Goal: Contribute content

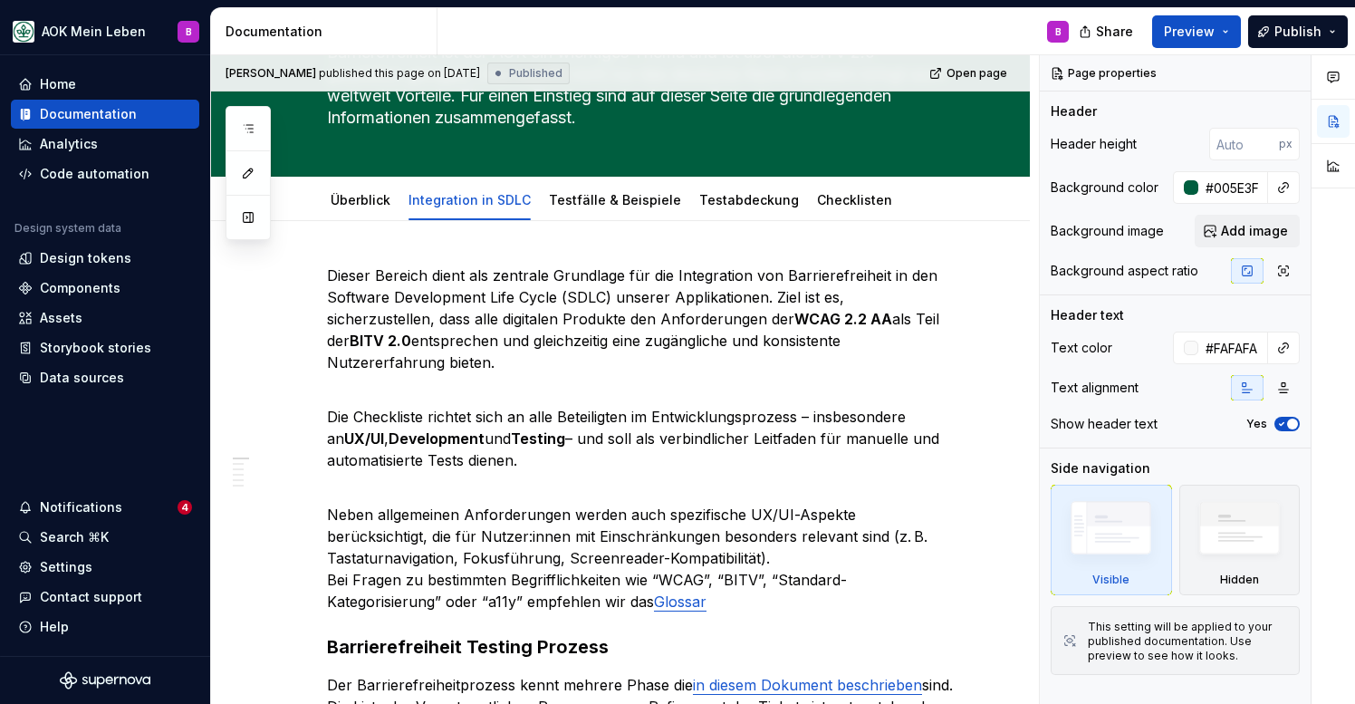
scroll to position [116, 0]
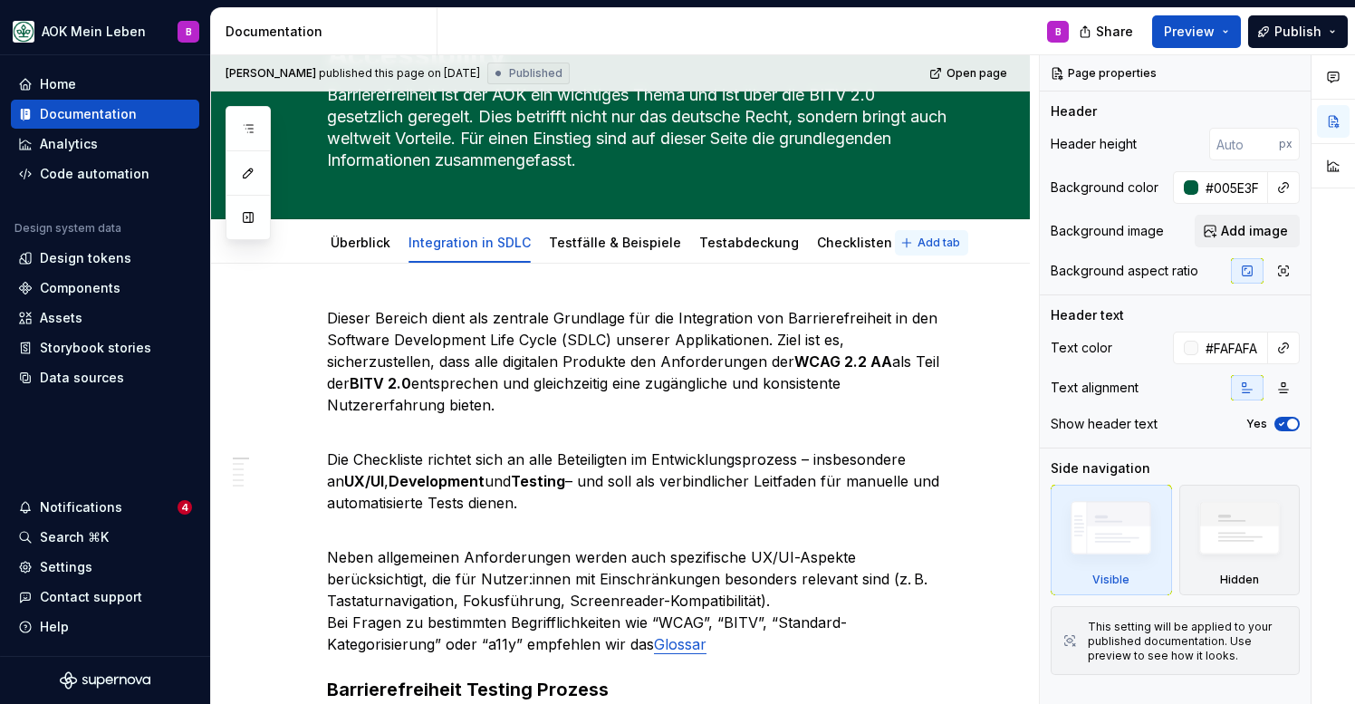
click at [924, 245] on span "Add tab" at bounding box center [938, 242] width 43 height 14
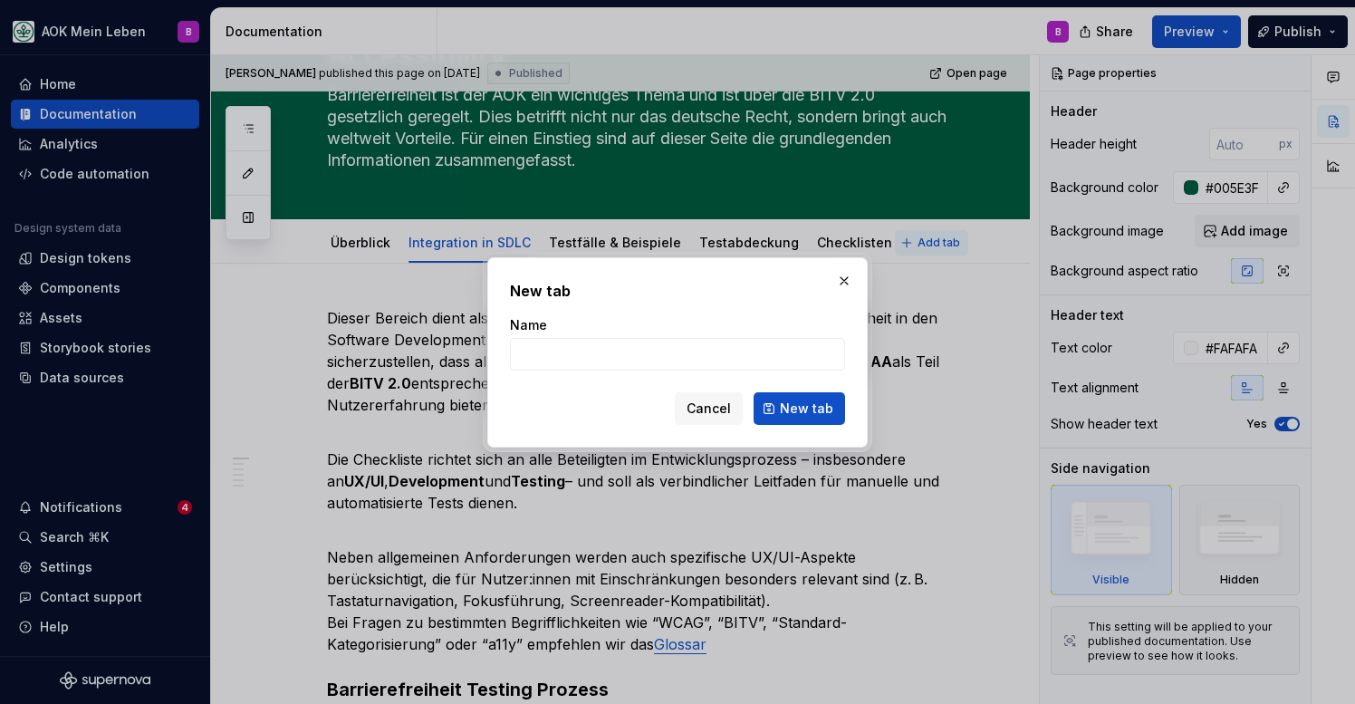
type textarea "*"
type input "Glossar"
click at [788, 413] on span "New tab" at bounding box center [806, 408] width 53 height 18
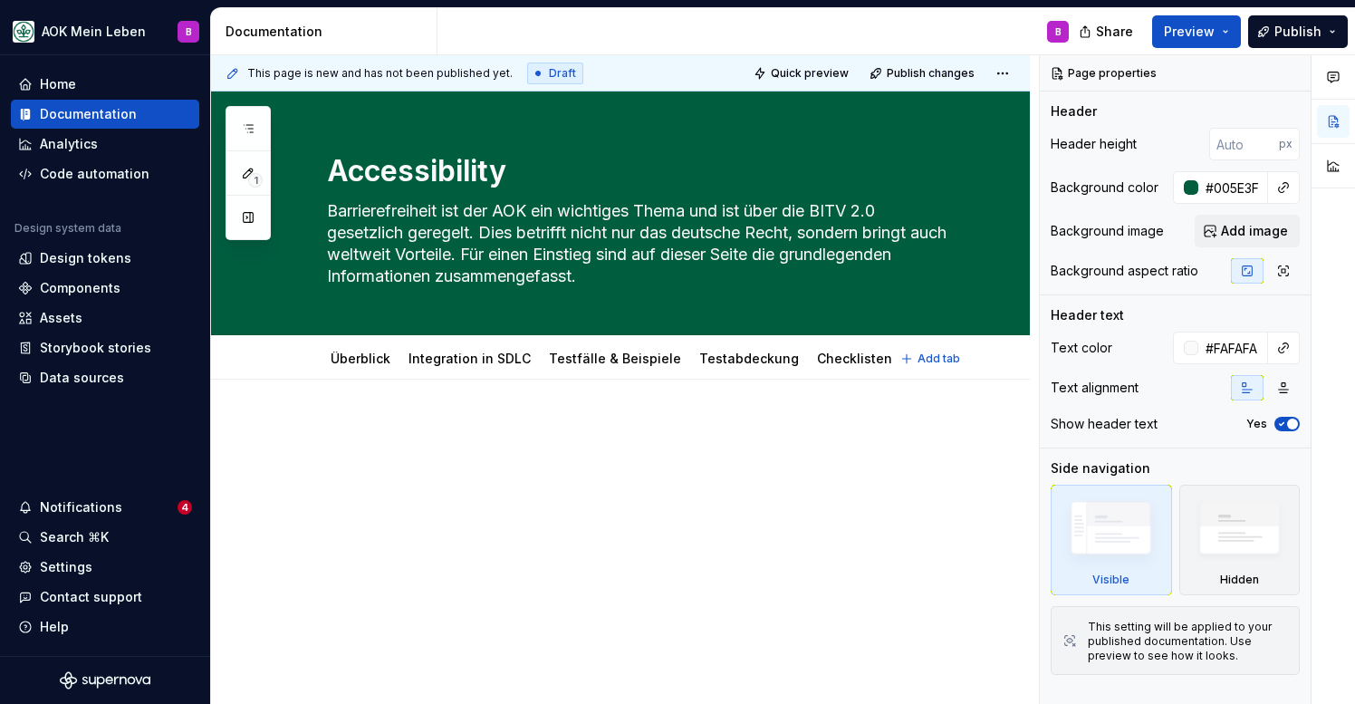
type textarea "*"
click at [596, 437] on p at bounding box center [642, 434] width 630 height 22
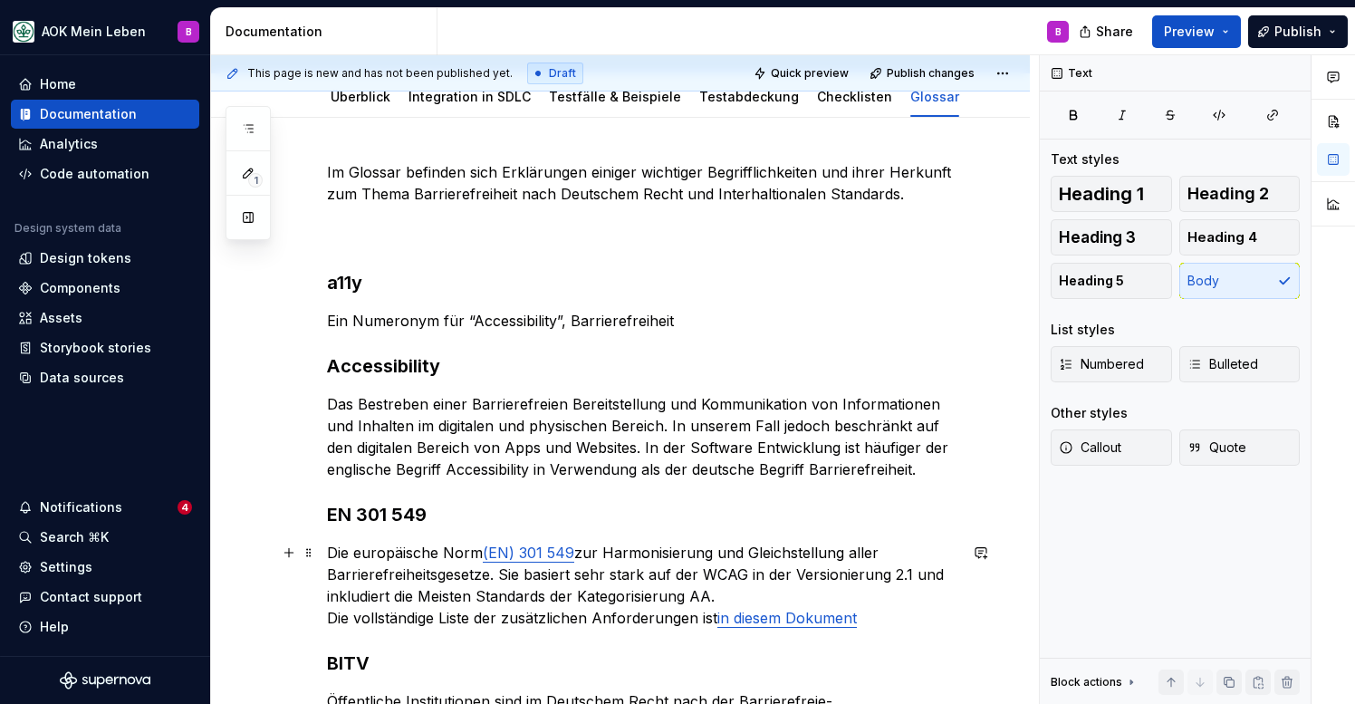
scroll to position [268, 0]
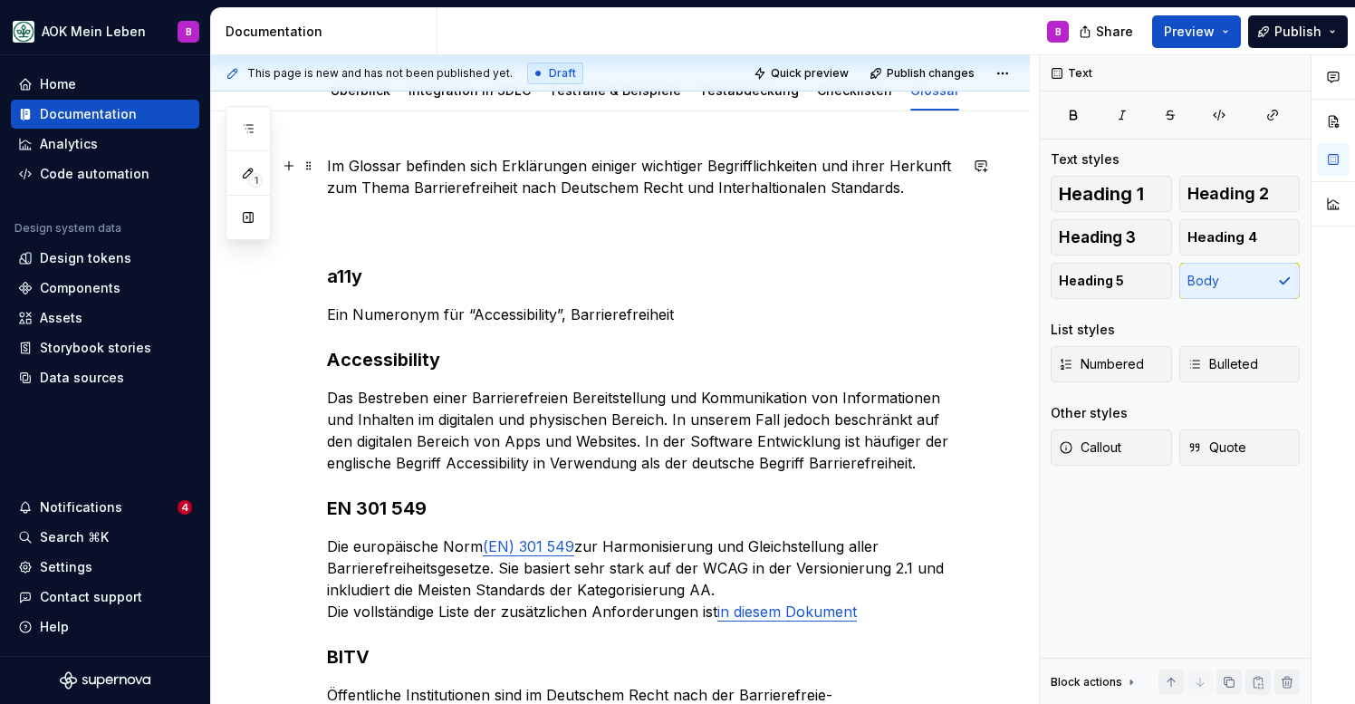
click at [391, 241] on p "Im Glossar befinden sich Erklärungen einiger wichtiger Begrifflichkeiten und ih…" at bounding box center [642, 198] width 630 height 87
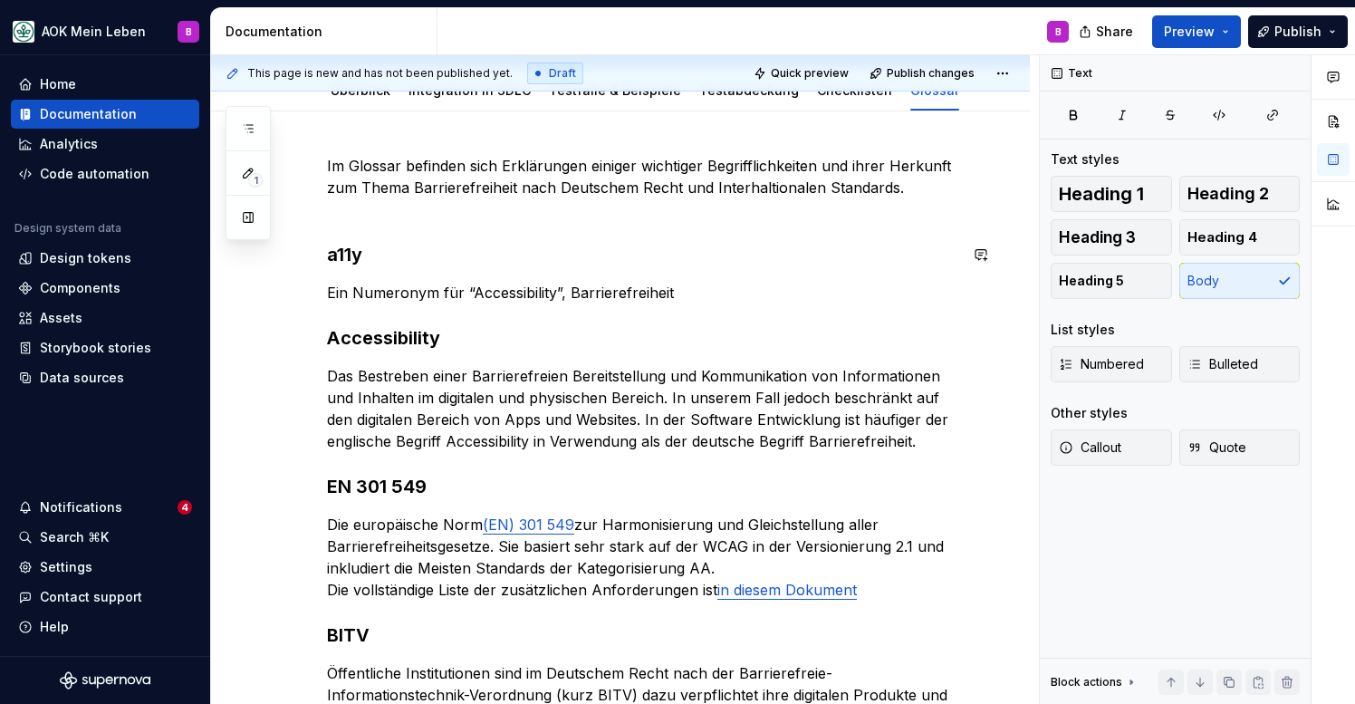
scroll to position [158, 0]
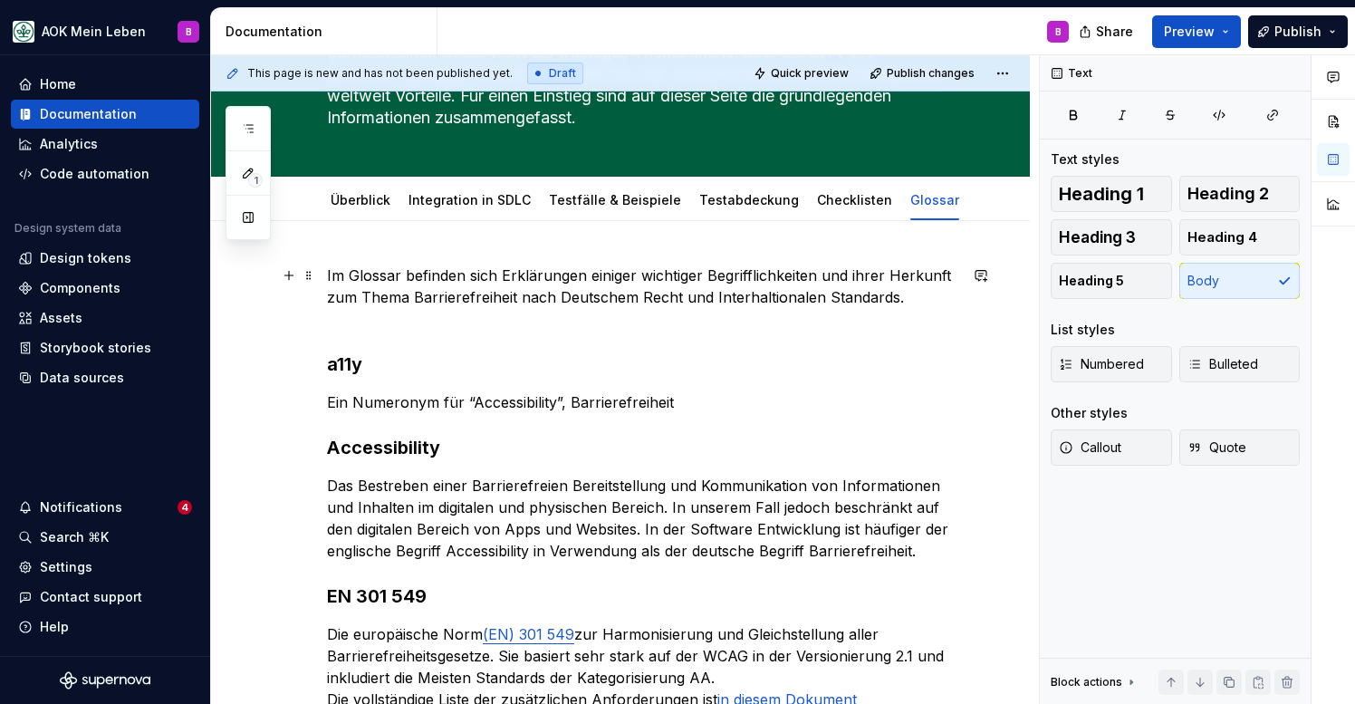
click at [421, 277] on p "Im Glossar befinden sich Erklärungen einiger wichtiger Begrifflichkeiten und ih…" at bounding box center [642, 296] width 630 height 65
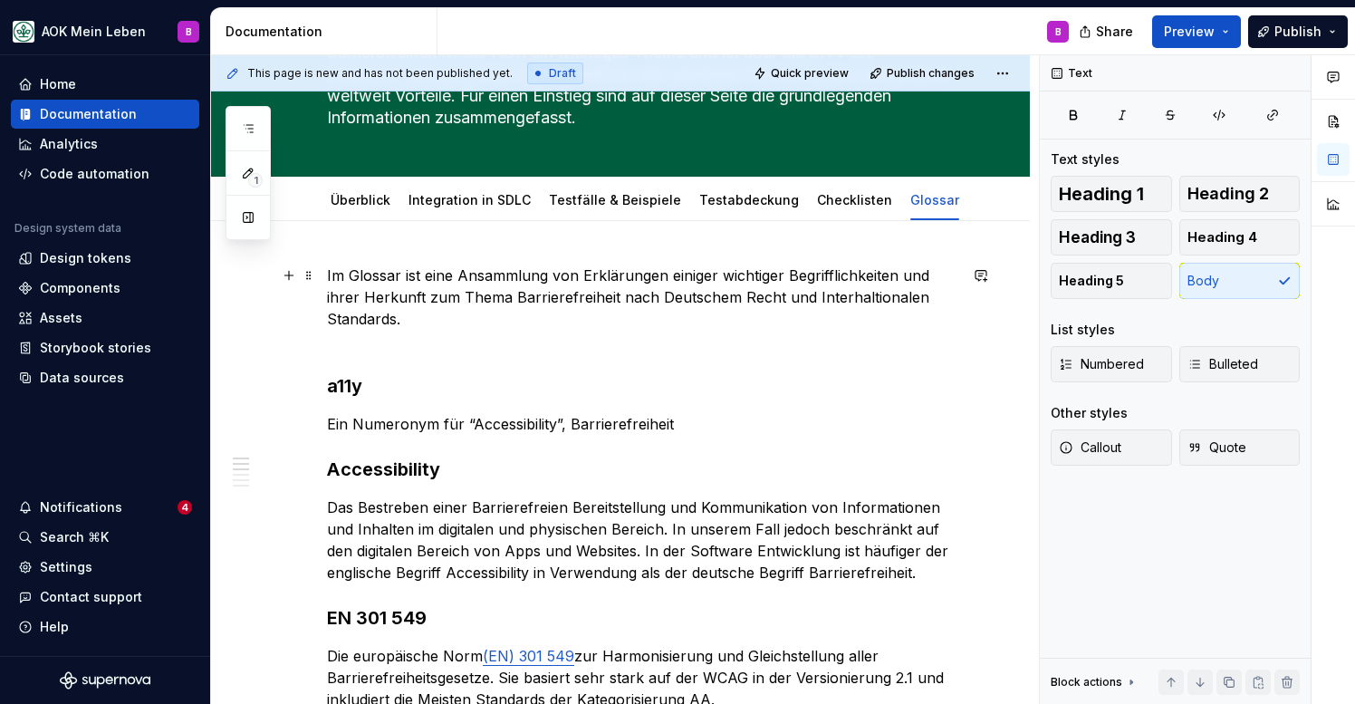
click at [806, 302] on p "Im Glossar ist eine Ansammlung von Erklärungen einiger wichtiger Begrifflichkei…" at bounding box center [642, 307] width 630 height 87
click at [724, 306] on p "Im Glossar ist eine Ansammlung von Erklärungen einiger wichtiger Begrifflichkei…" at bounding box center [642, 307] width 630 height 87
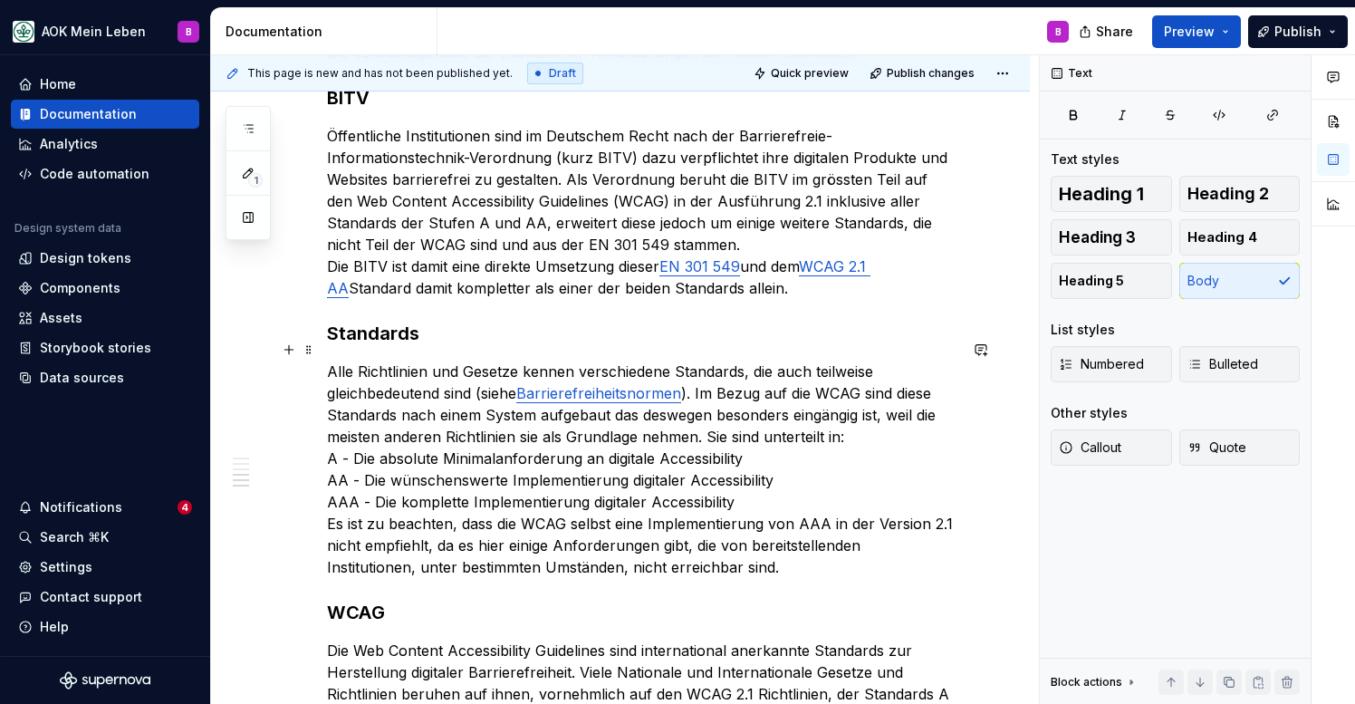
scroll to position [863, 0]
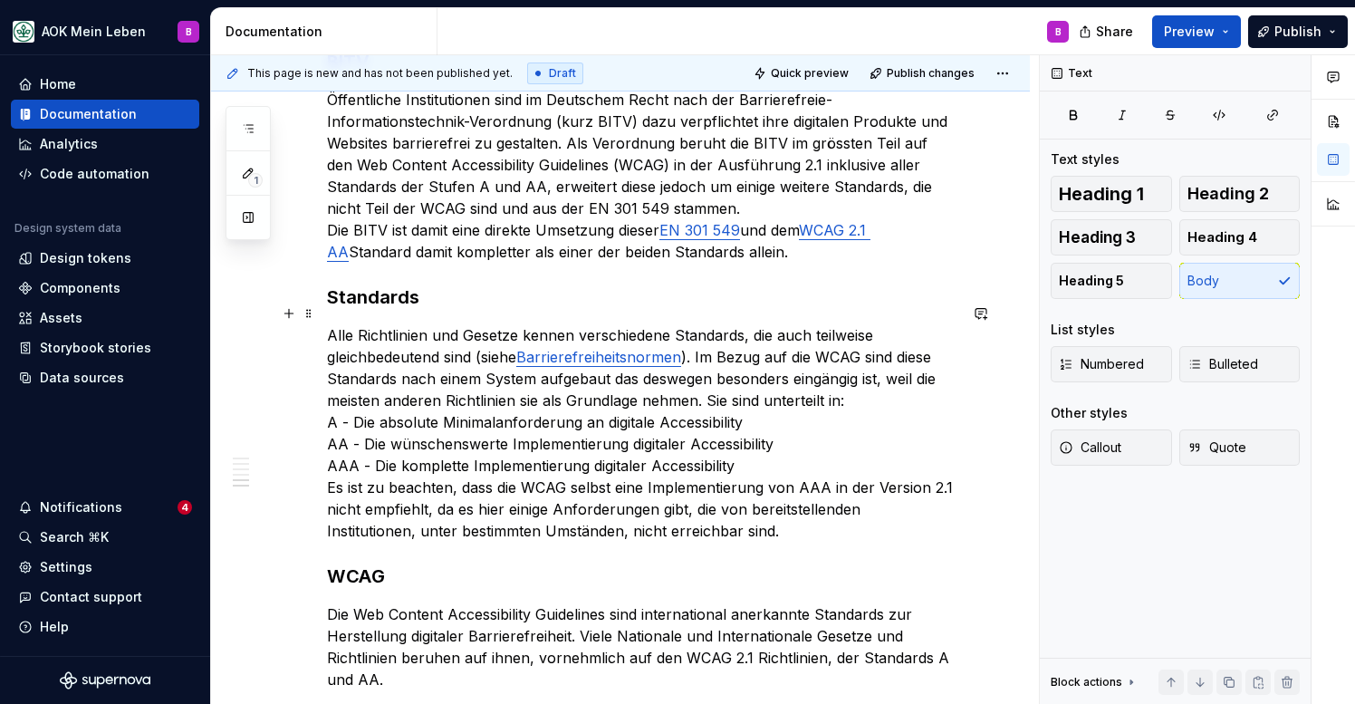
click at [529, 348] on link "Barrierefreiheitsnormen" at bounding box center [598, 357] width 165 height 18
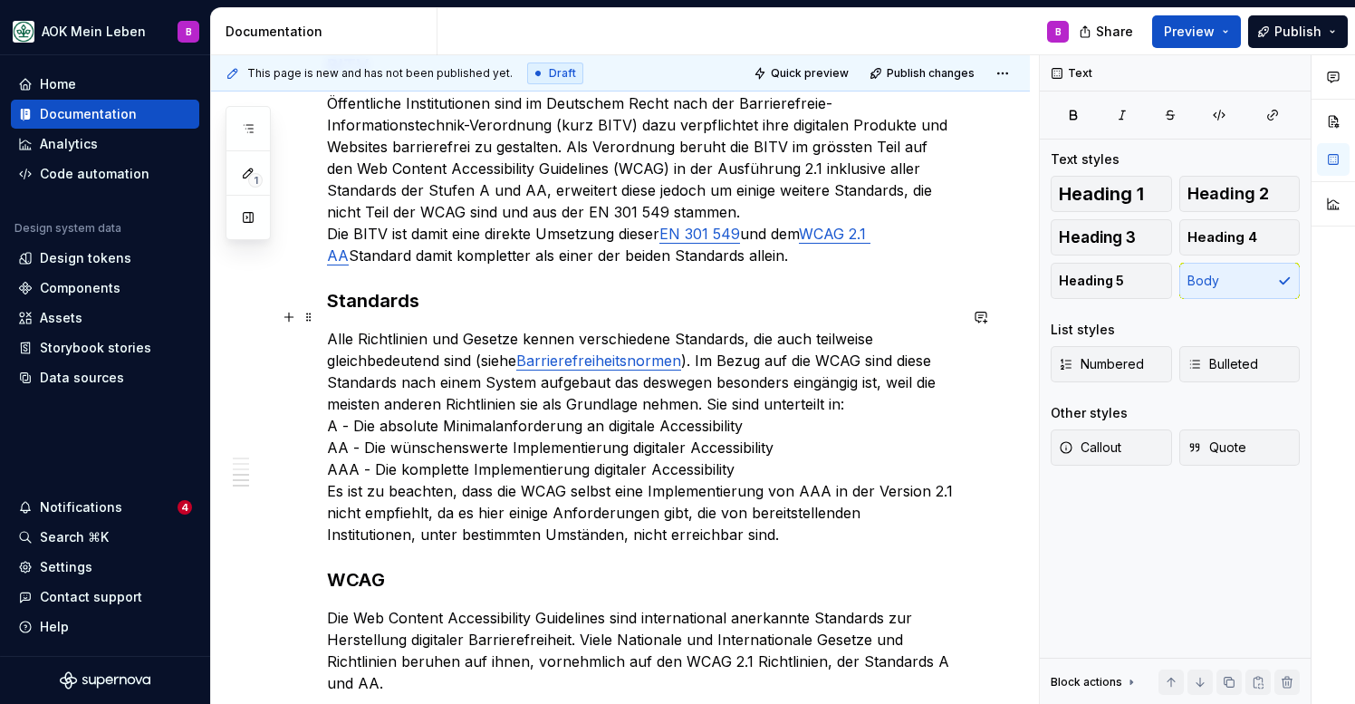
scroll to position [858, 0]
click at [581, 353] on link "Barrierefreiheitsnormen" at bounding box center [598, 362] width 165 height 18
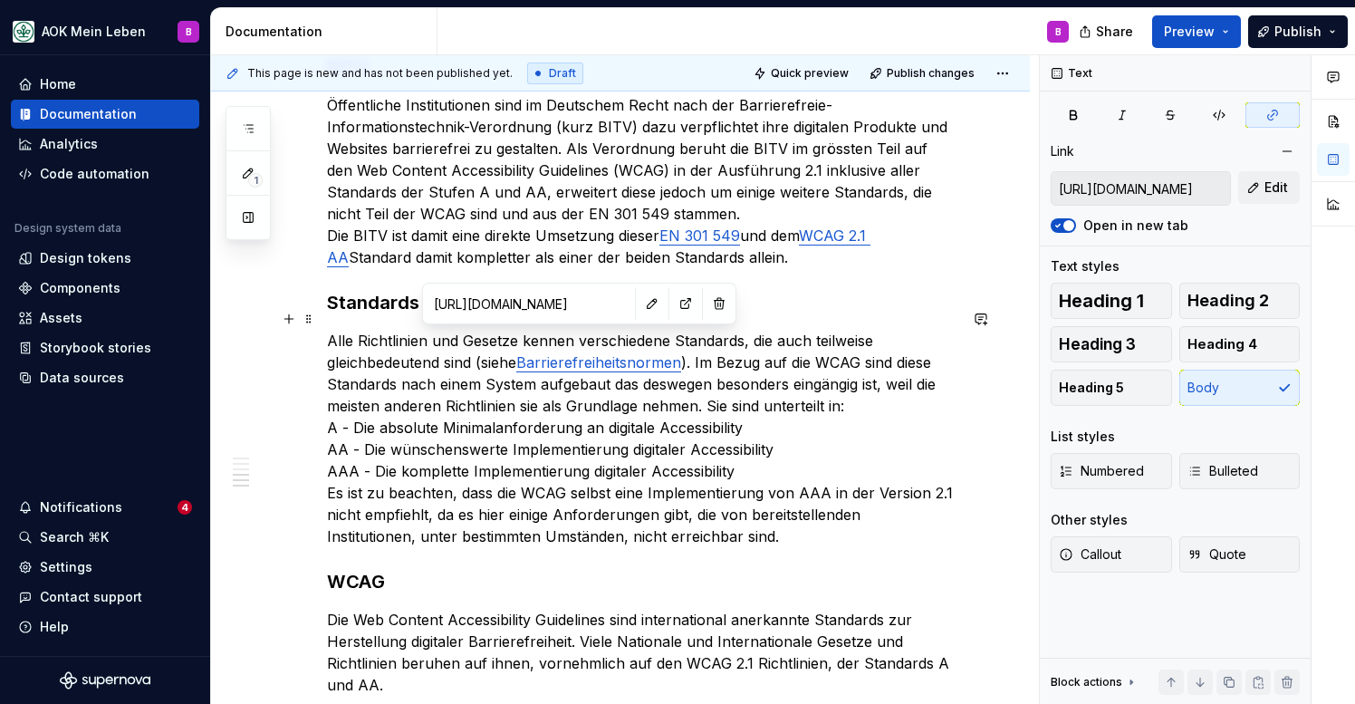
click at [581, 353] on link "Barrierefreiheitsnormen" at bounding box center [598, 362] width 165 height 18
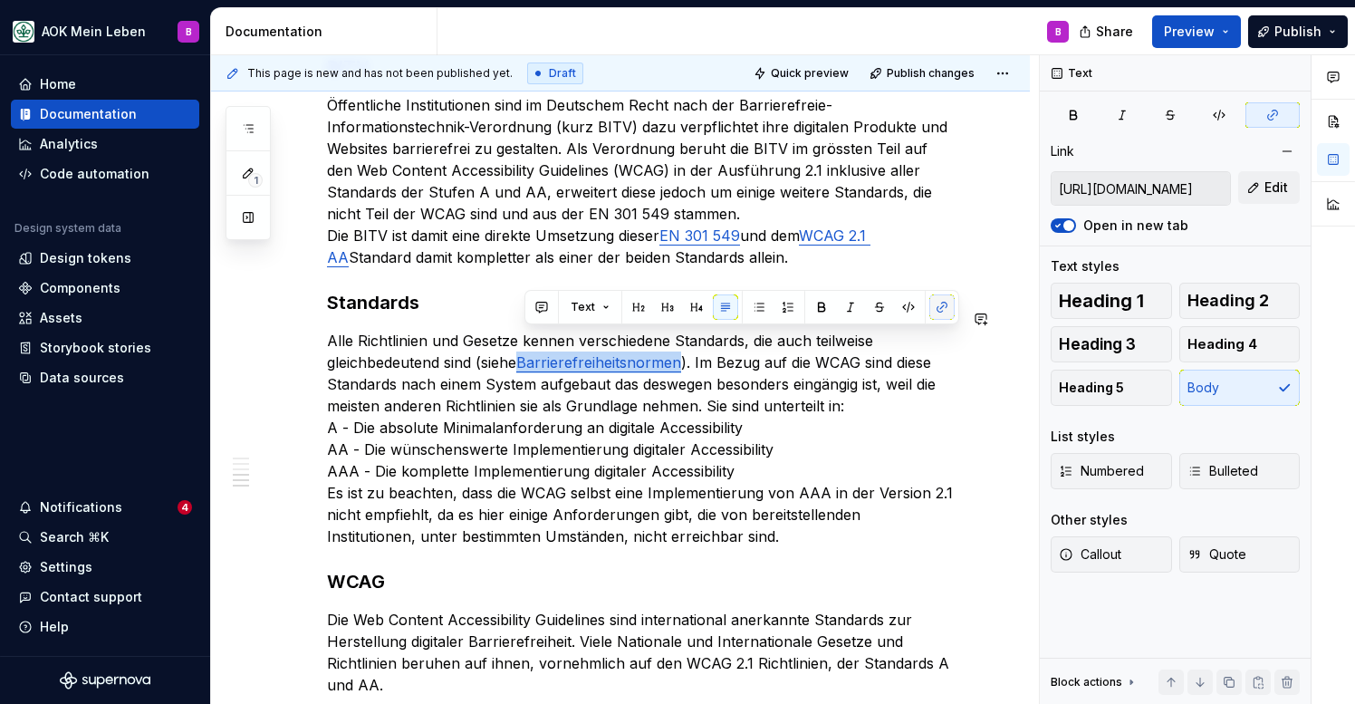
click at [937, 308] on button "button" at bounding box center [941, 306] width 25 height 25
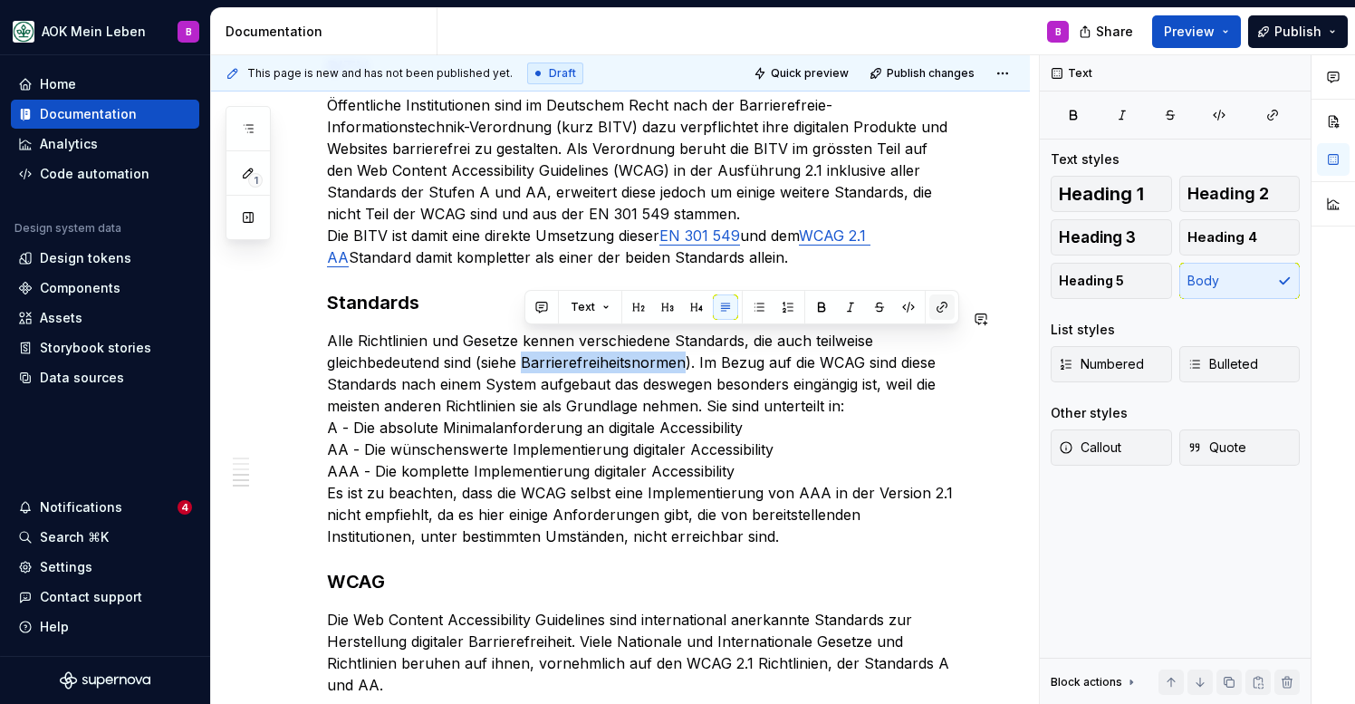
click at [937, 308] on button "button" at bounding box center [941, 306] width 25 height 25
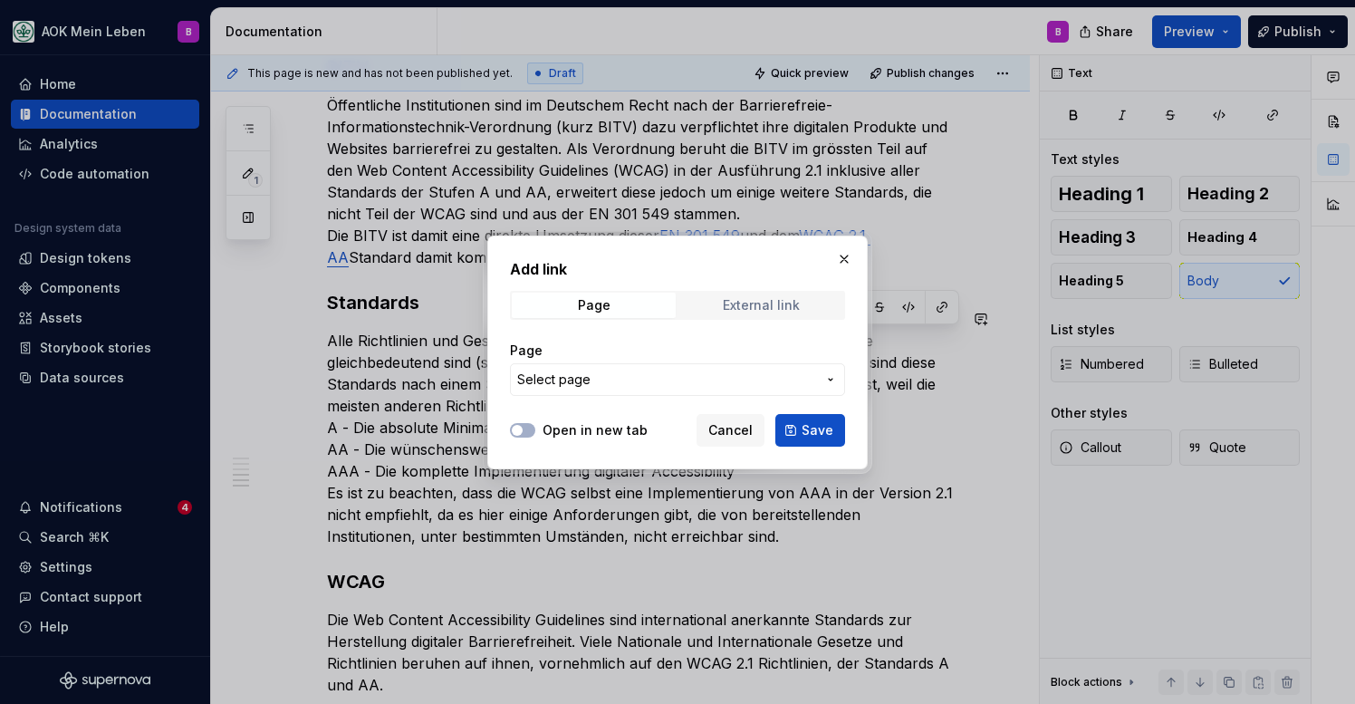
click at [730, 305] on div "External link" at bounding box center [761, 305] width 77 height 14
click at [734, 436] on span "Cancel" at bounding box center [730, 430] width 44 height 18
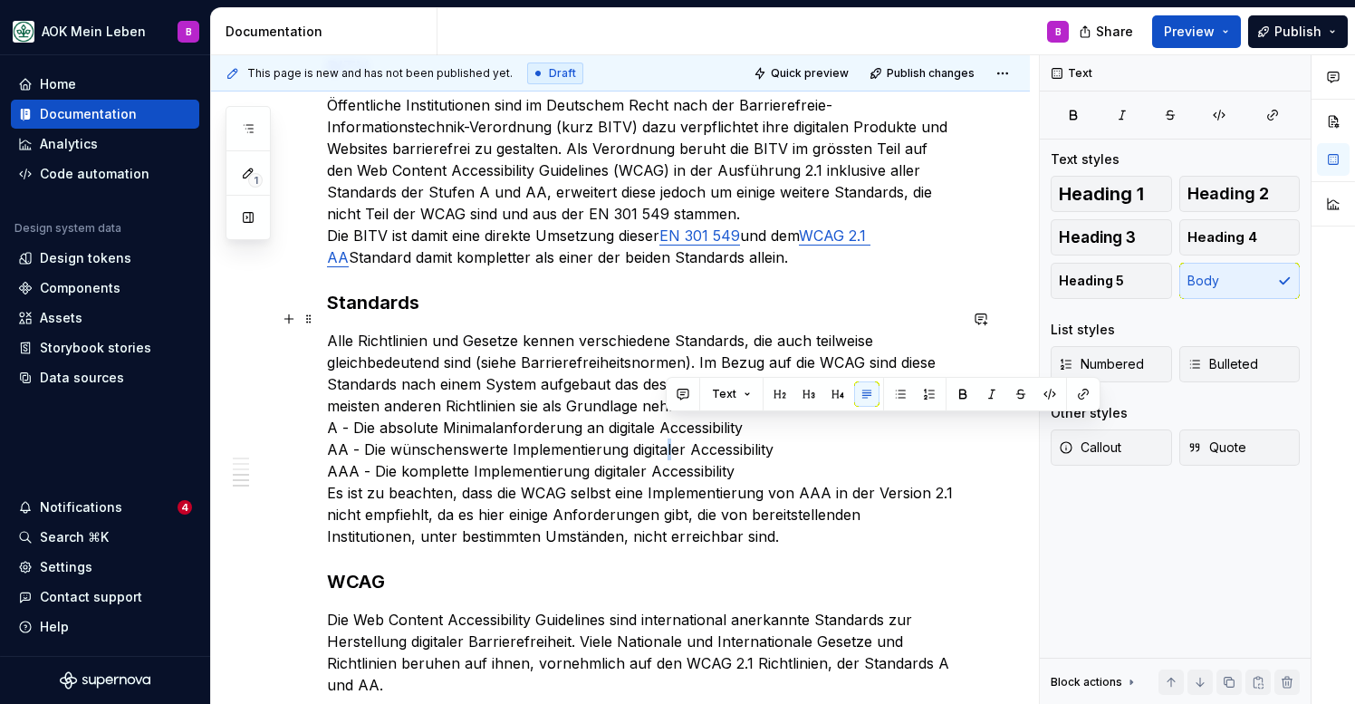
click at [667, 428] on p "Alle Richtlinien und Gesetze kennen verschiedene Standards, die auch teilweise …" at bounding box center [642, 438] width 630 height 217
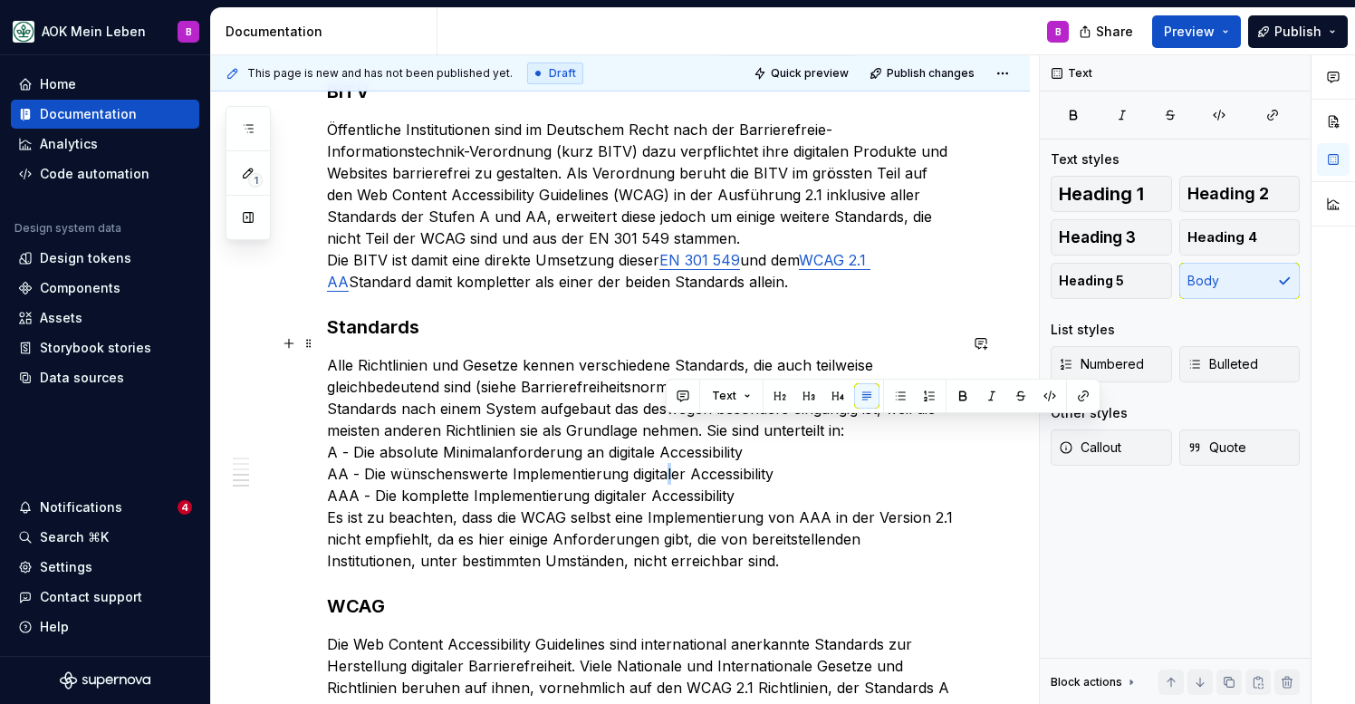
scroll to position [856, 0]
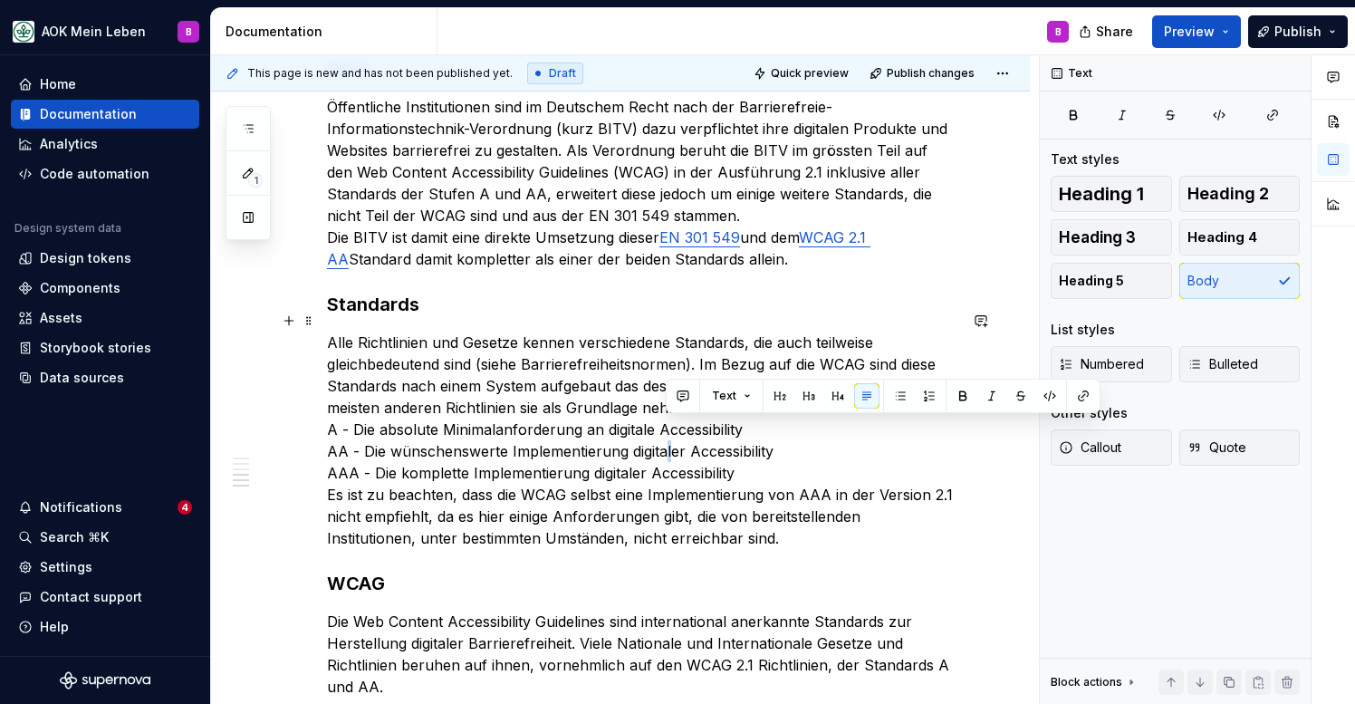
click at [597, 494] on p "Alle Richtlinien und Gesetze kennen verschiedene Standards, die auch teilweise …" at bounding box center [642, 439] width 630 height 217
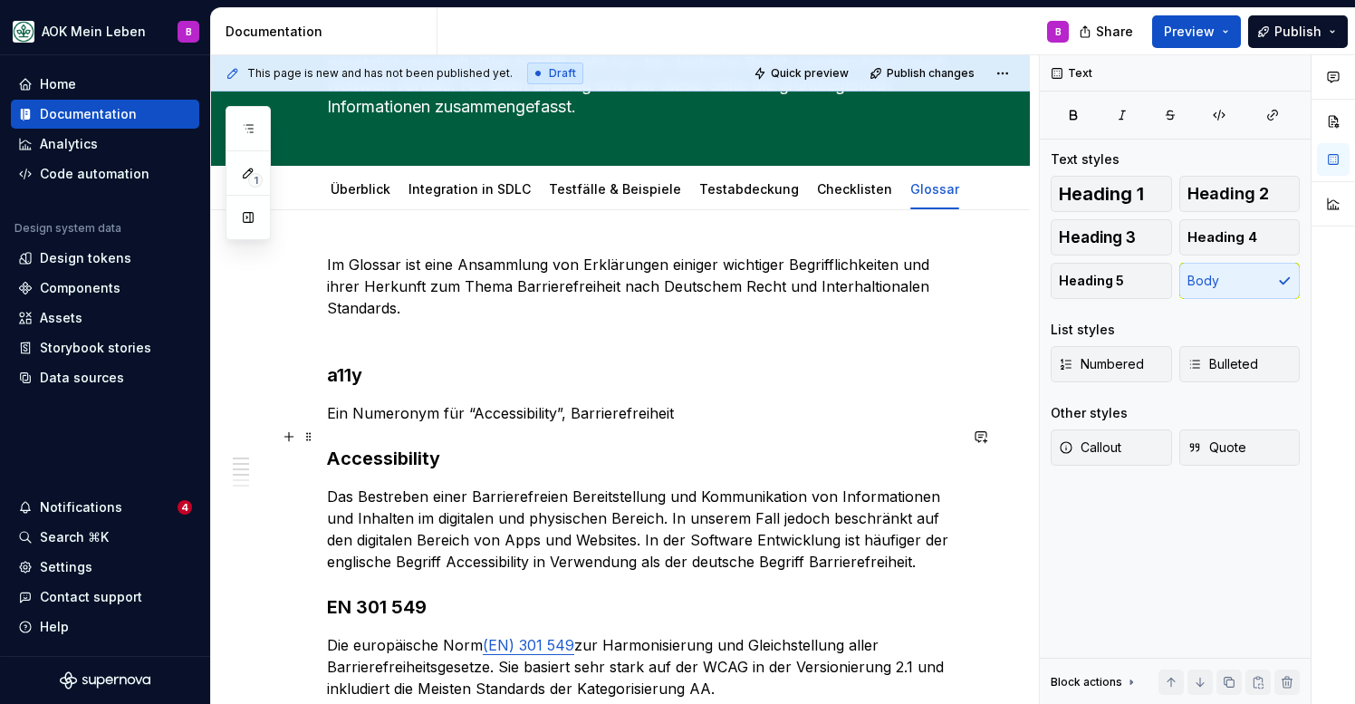
scroll to position [154, 0]
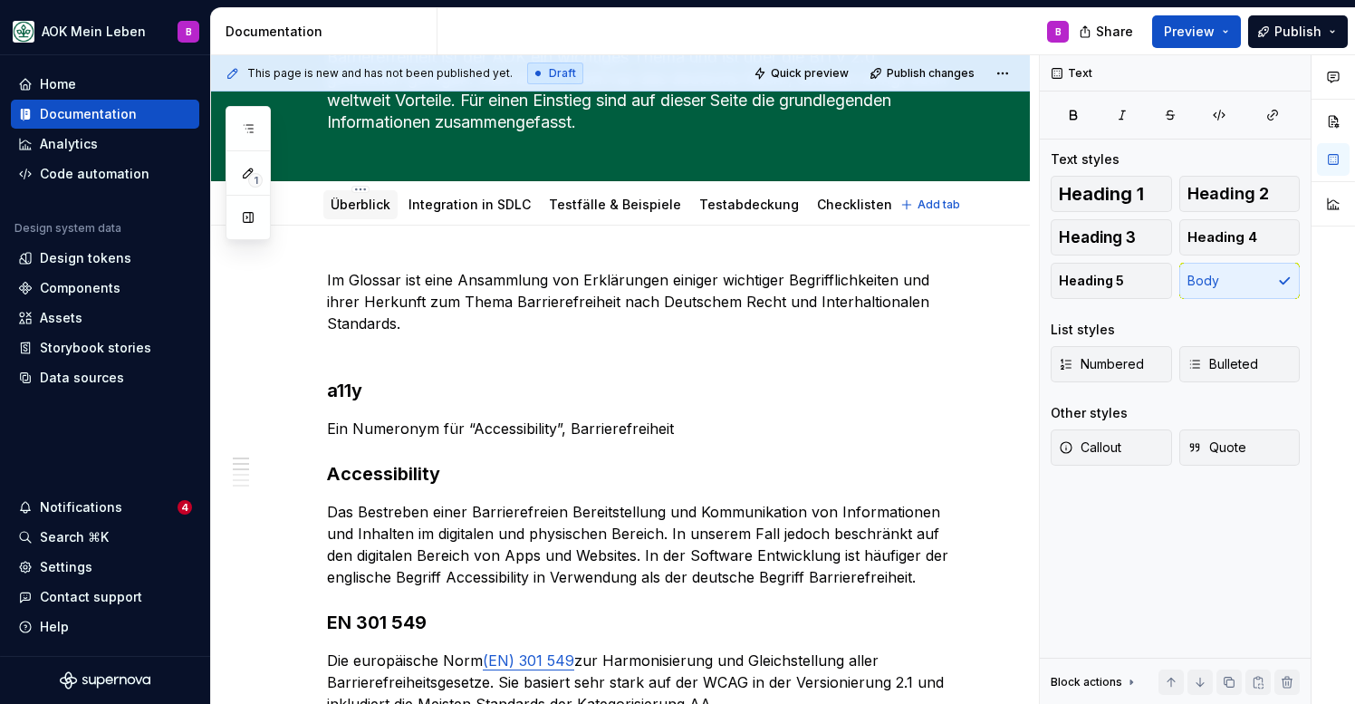
click at [363, 204] on link "Überblick" at bounding box center [361, 204] width 60 height 15
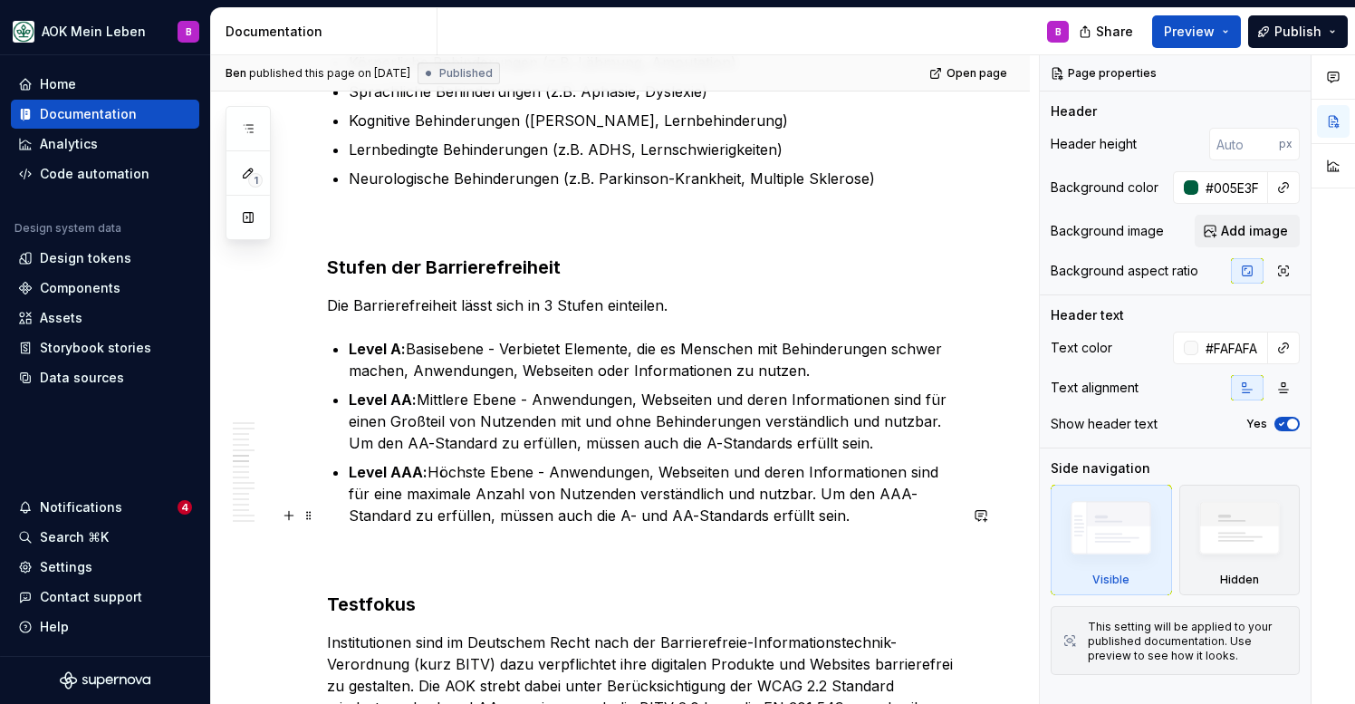
scroll to position [1991, 0]
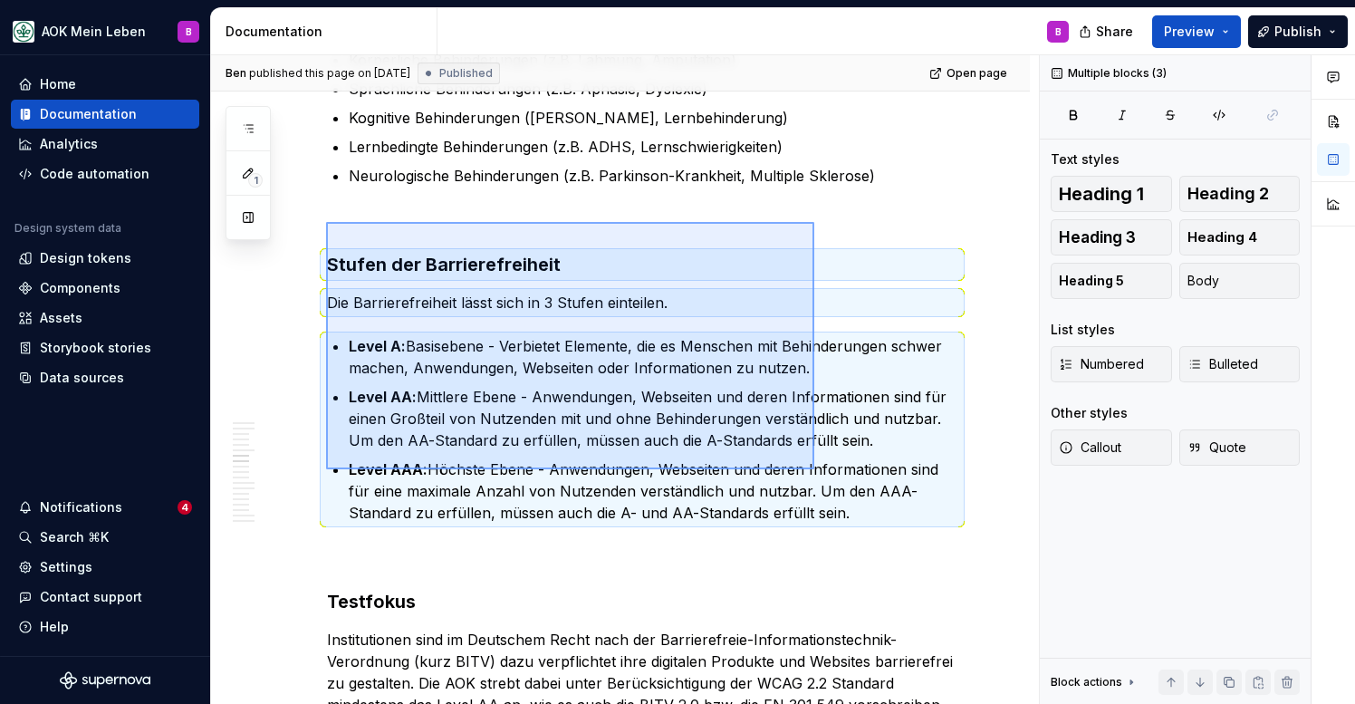
drag, startPoint x: 326, startPoint y: 222, endPoint x: 814, endPoint y: 469, distance: 547.2
click at [814, 469] on div "[PERSON_NAME] published this page on [DATE] Published Open page Accessibility B…" at bounding box center [625, 379] width 828 height 649
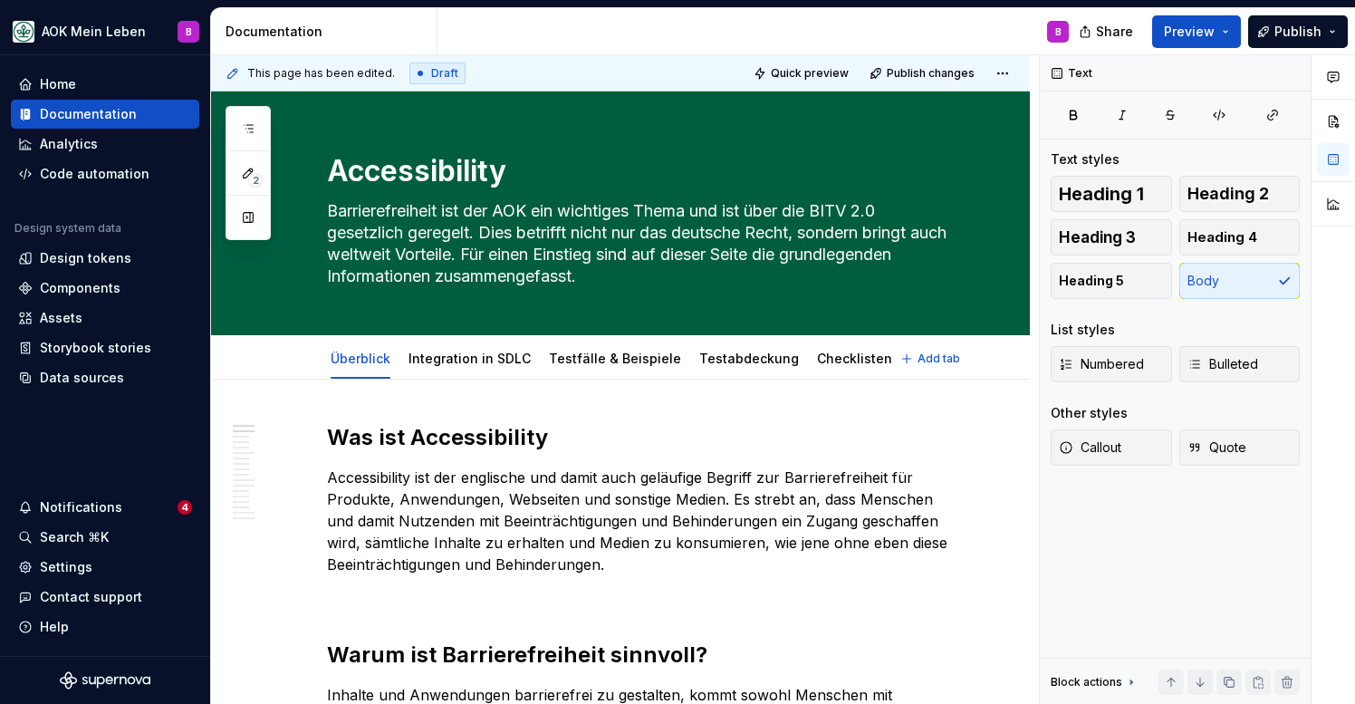
scroll to position [0, 0]
click at [910, 358] on link "Glossar" at bounding box center [934, 357] width 49 height 15
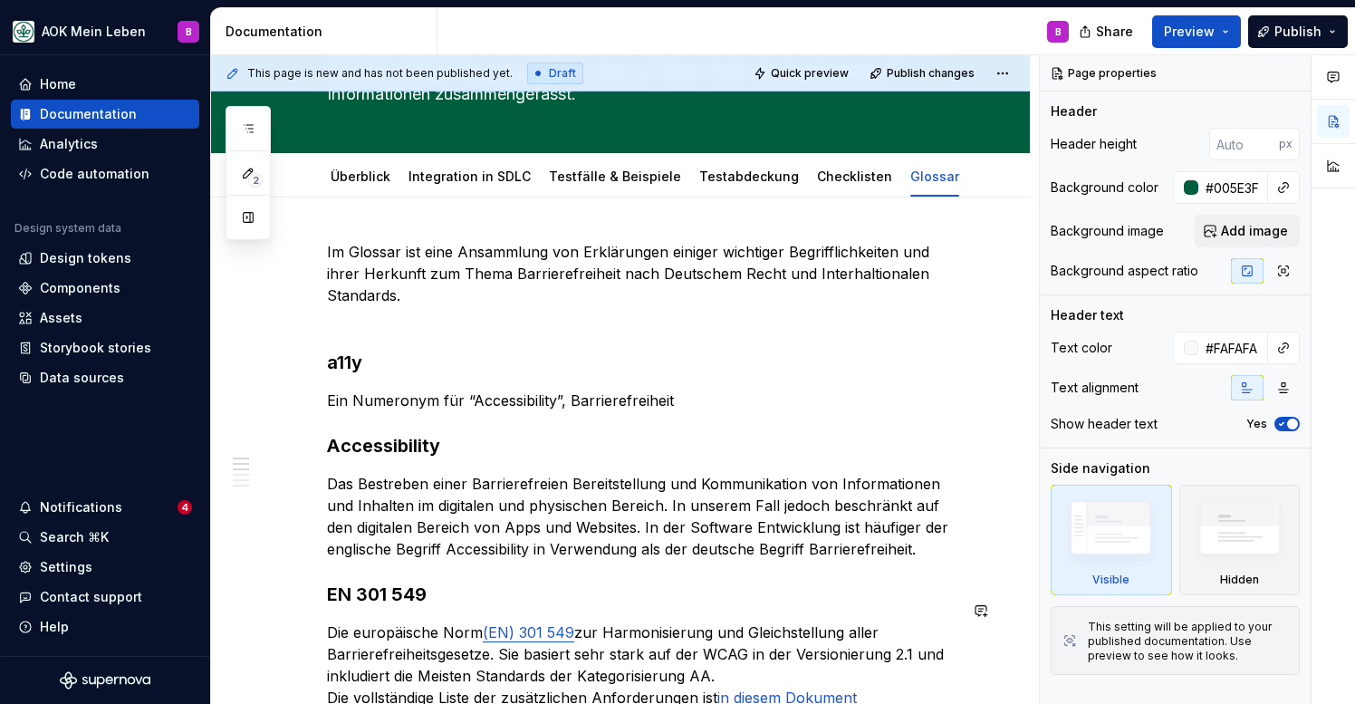
scroll to position [181, 0]
click at [587, 176] on link "Testfälle & Beispiele" at bounding box center [615, 176] width 132 height 15
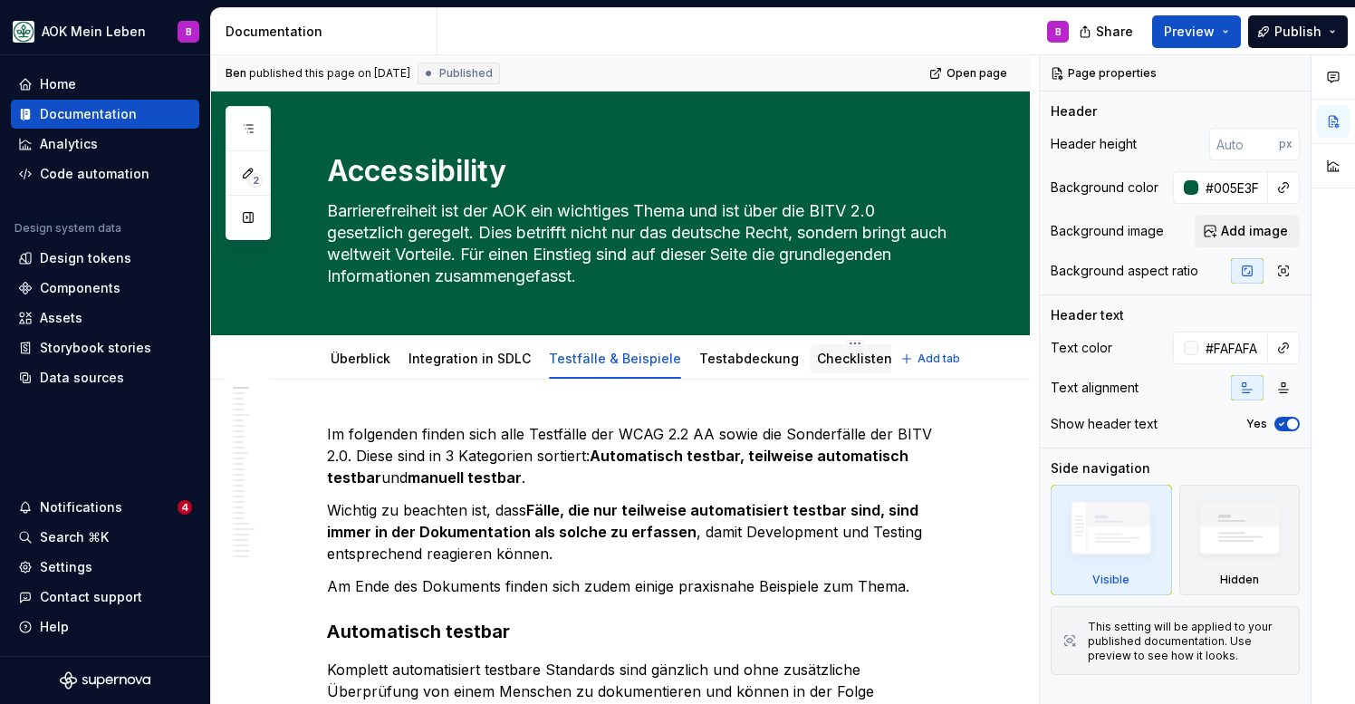
click at [825, 359] on link "Checklisten" at bounding box center [854, 357] width 75 height 15
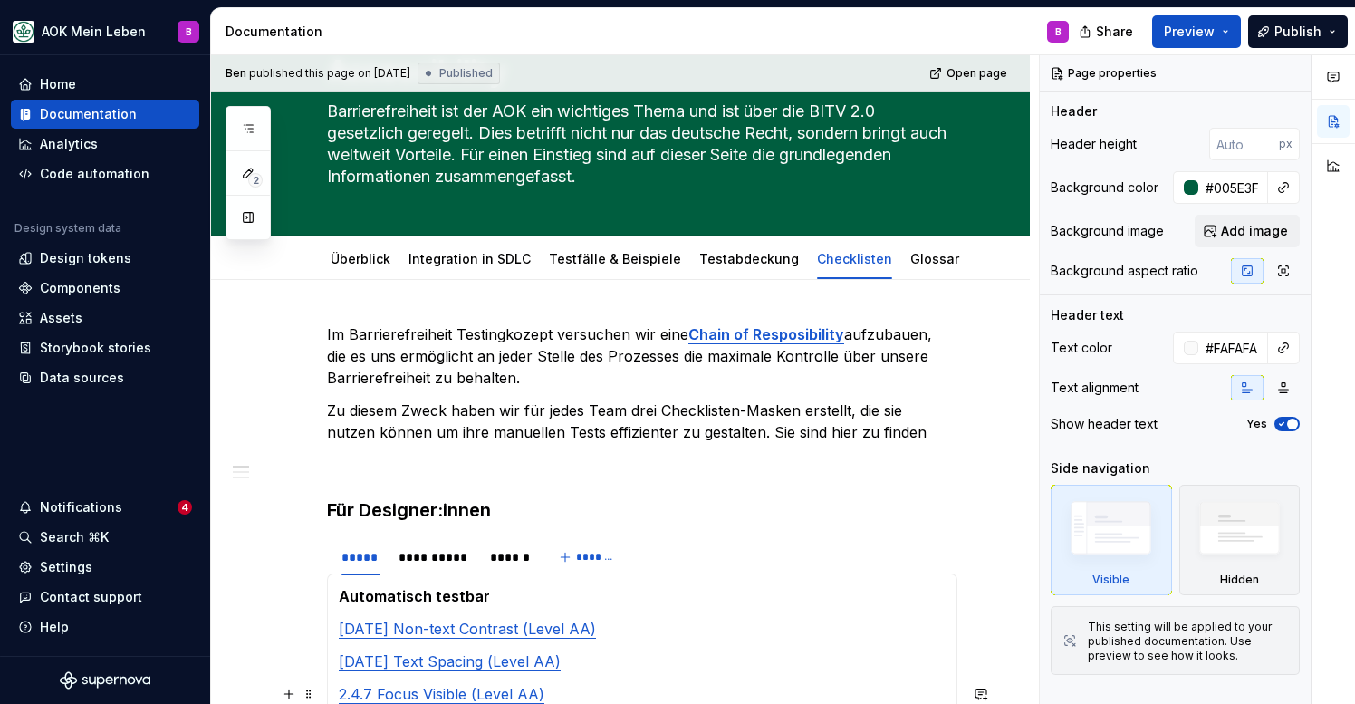
scroll to position [69, 0]
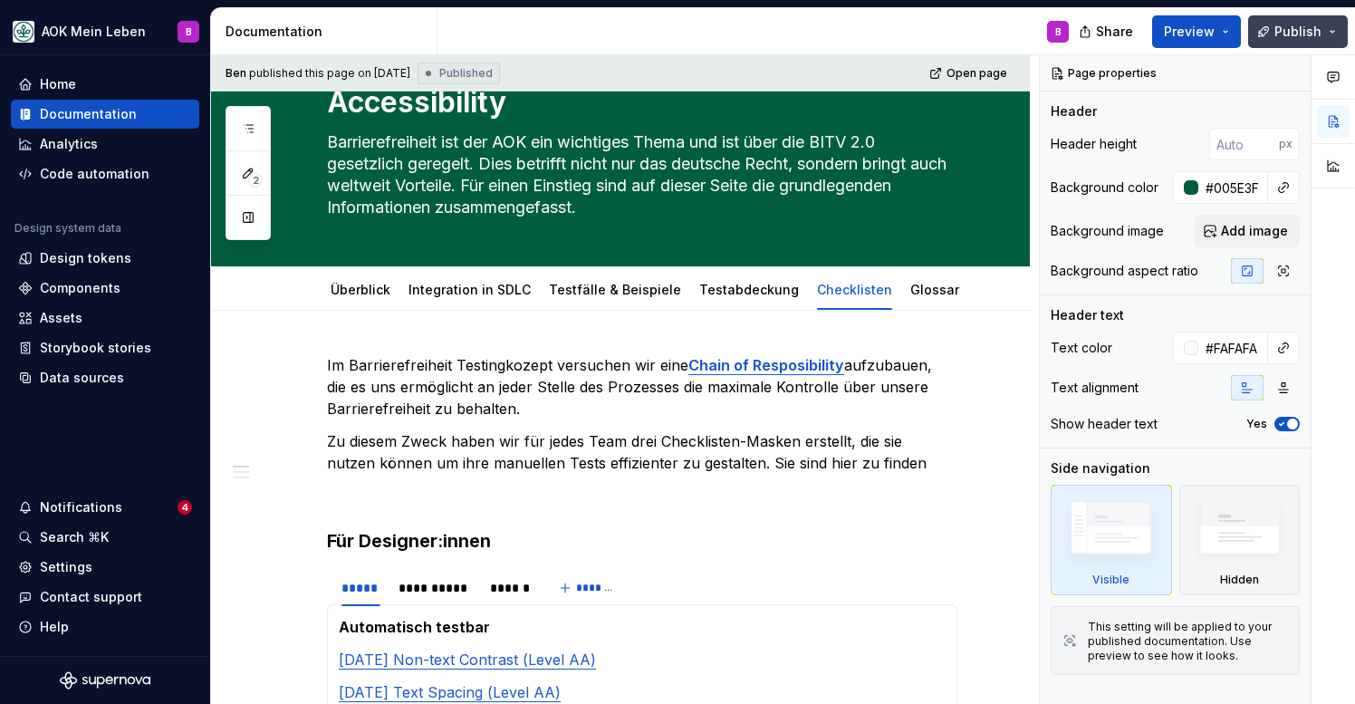
click at [1302, 38] on span "Publish" at bounding box center [1297, 32] width 47 height 18
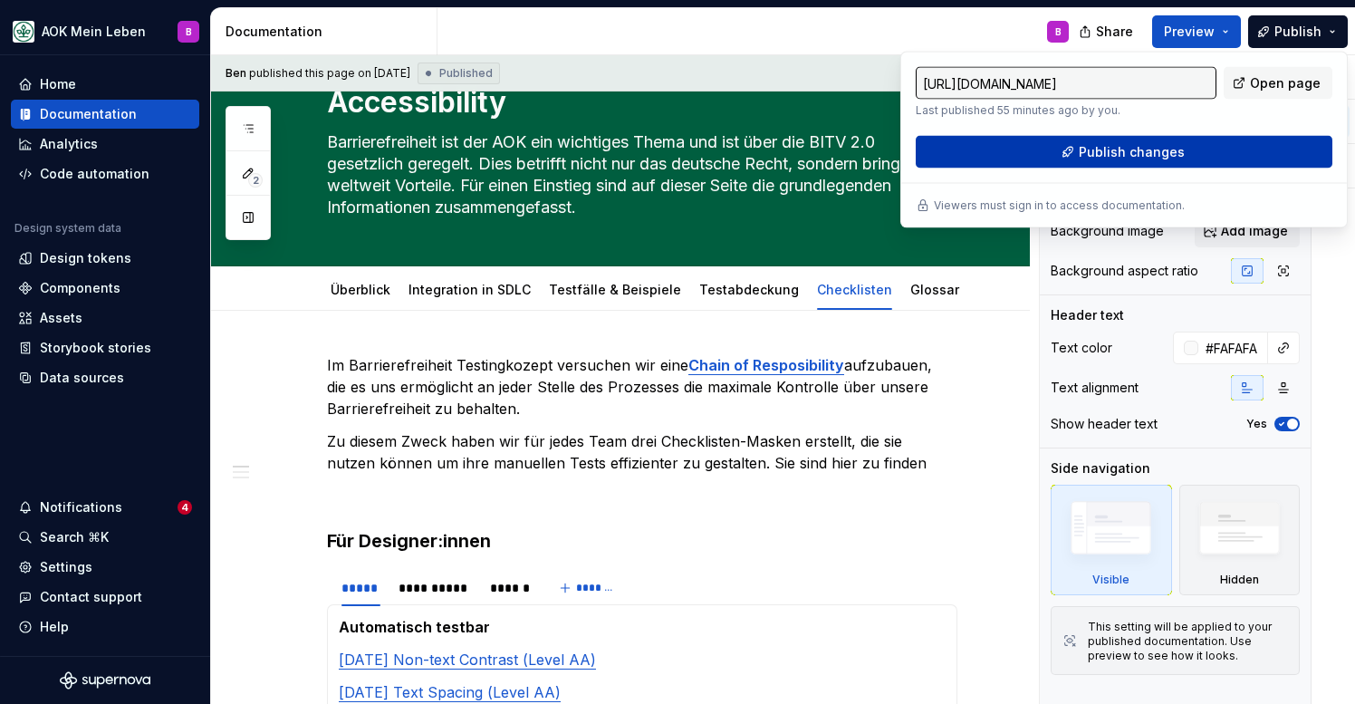
click at [1165, 152] on span "Publish changes" at bounding box center [1132, 152] width 106 height 18
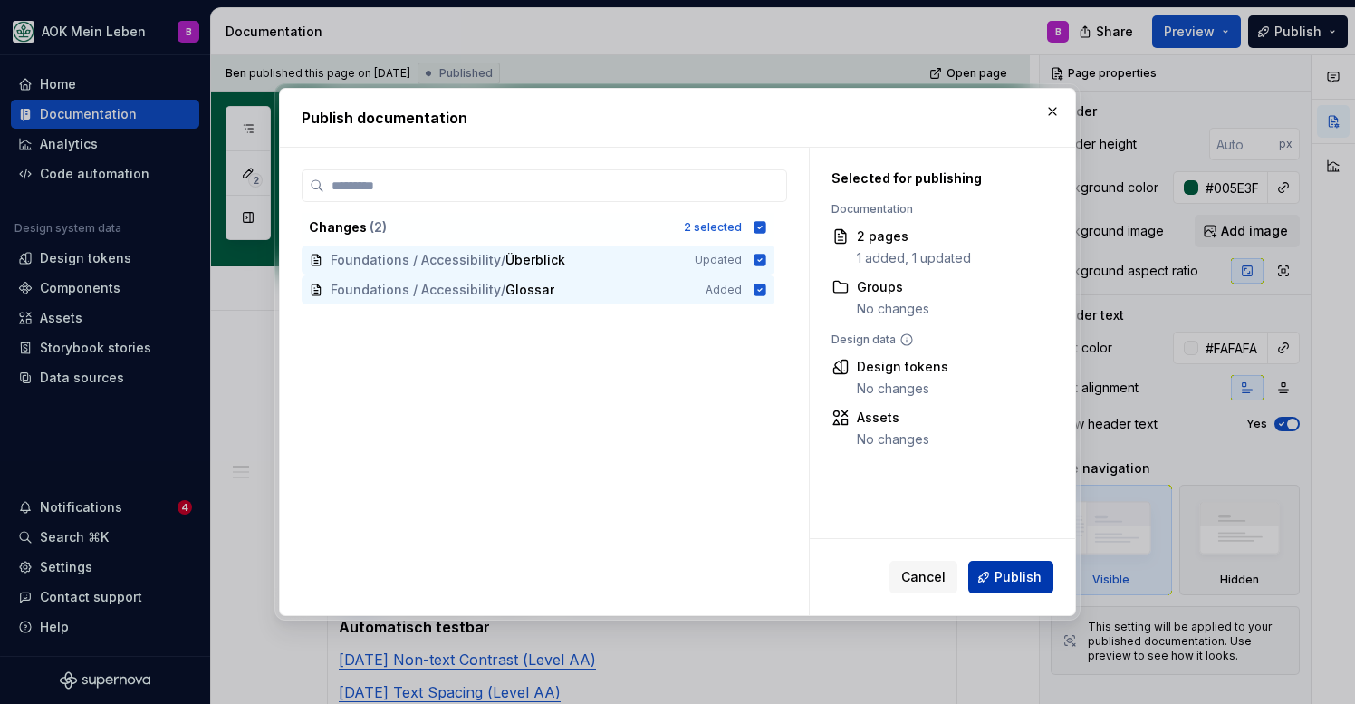
click at [1003, 579] on span "Publish" at bounding box center [1017, 577] width 47 height 18
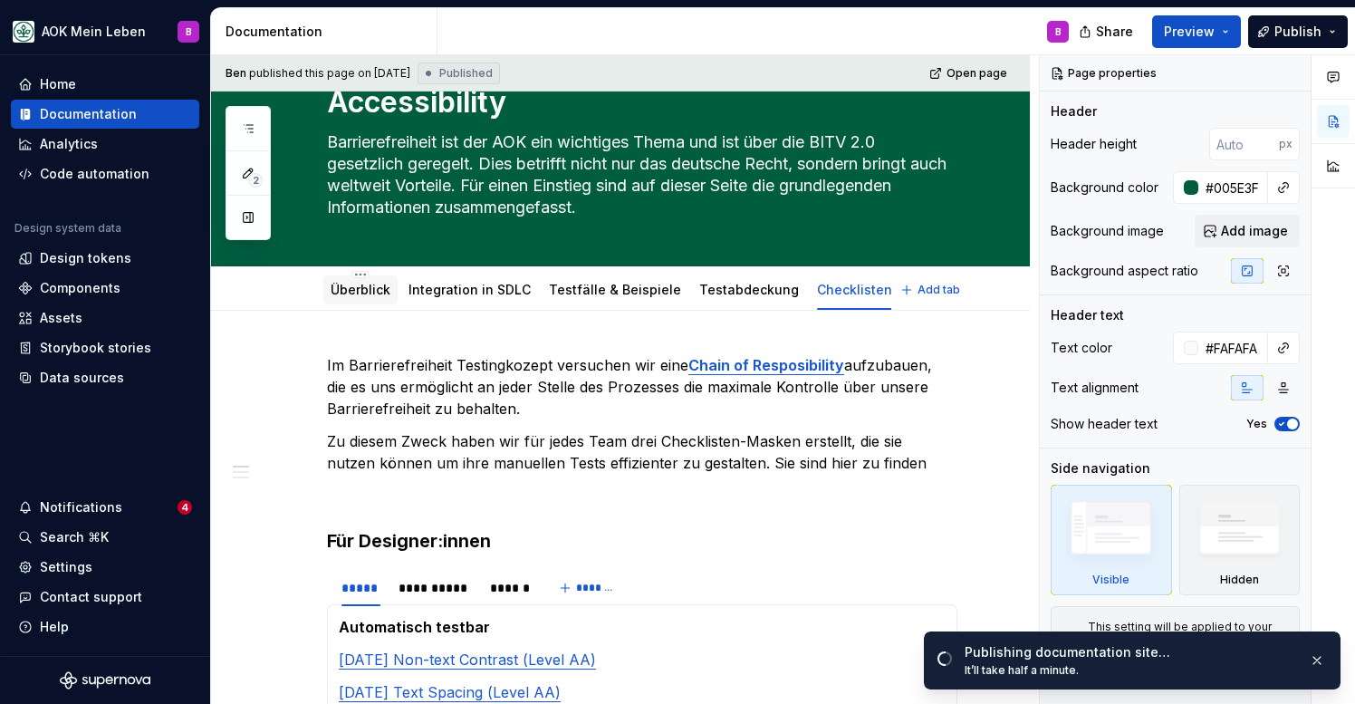
click at [350, 293] on link "Überblick" at bounding box center [361, 289] width 60 height 15
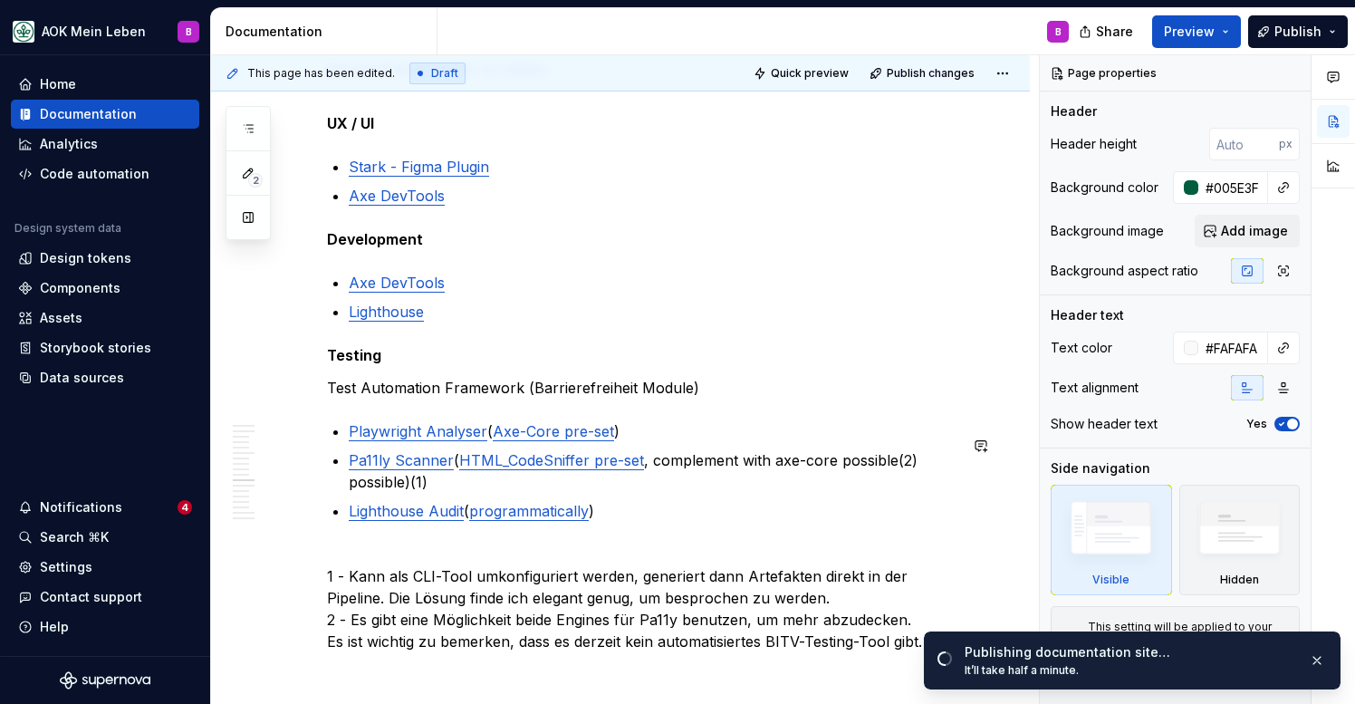
scroll to position [3633, 0]
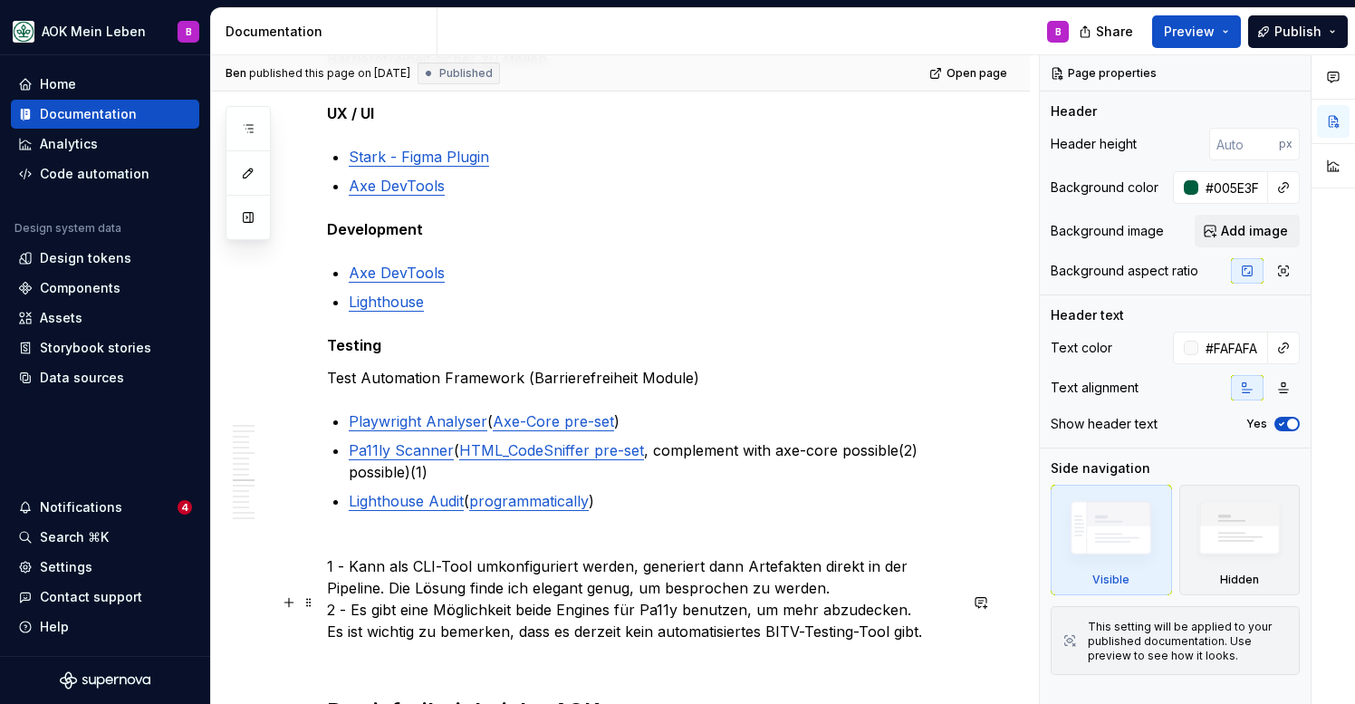
type textarea "*"
